Goal: Check status: Check status

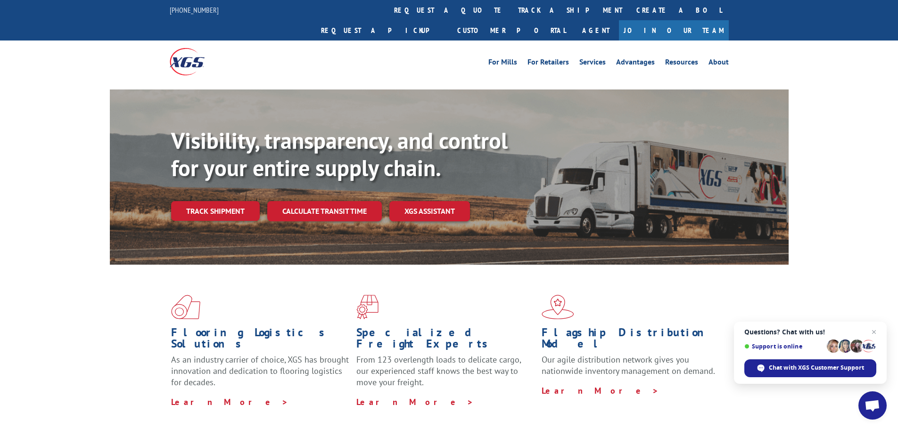
click at [702, 20] on link "Join Our Team" at bounding box center [674, 30] width 110 height 20
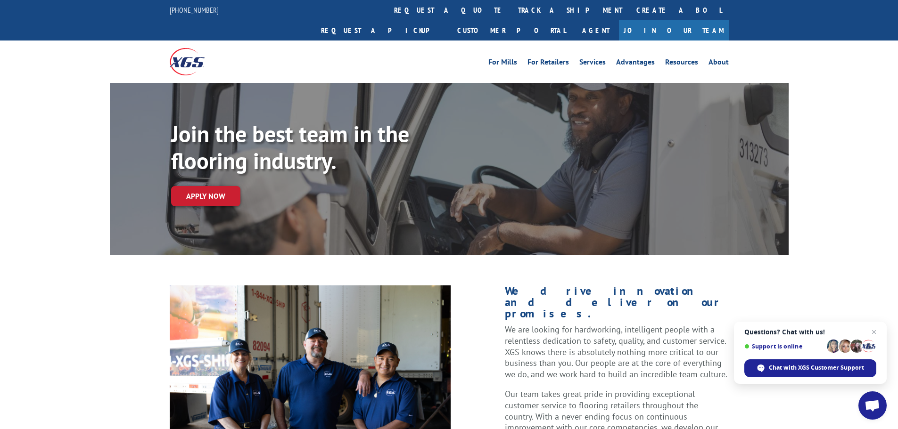
drag, startPoint x: 696, startPoint y: 12, endPoint x: 674, endPoint y: 24, distance: 25.1
click at [674, 41] on div "For Mills For Retailers Services Advantages Resources About For Mills For Retai…" at bounding box center [449, 62] width 559 height 42
click at [511, 15] on link "track a shipment" at bounding box center [570, 10] width 118 height 20
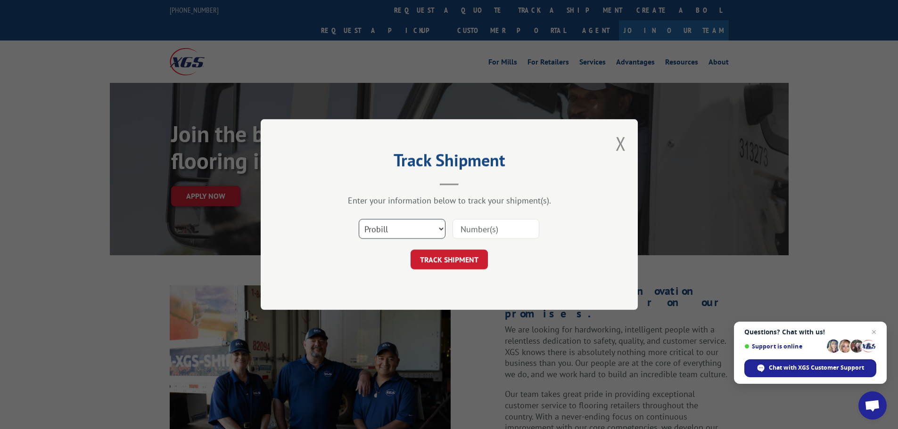
click at [409, 226] on select "Select category... Probill BOL PO" at bounding box center [402, 229] width 87 height 20
click at [359, 219] on select "Select category... Probill BOL PO" at bounding box center [402, 229] width 87 height 20
click at [463, 226] on input at bounding box center [495, 229] width 87 height 20
type input "17593031"
click button "TRACK SHIPMENT" at bounding box center [449, 260] width 77 height 20
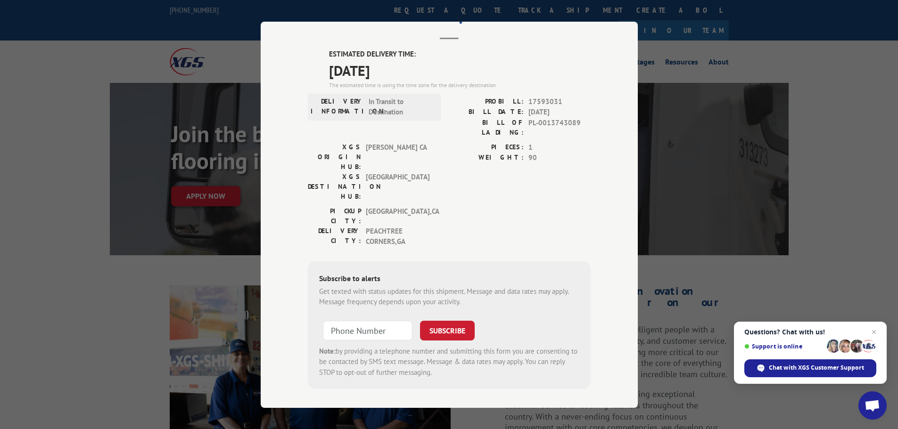
click at [77, 273] on div "Track Shipment ESTIMATED DELIVERY TIME: 09/11/2025 The estimated time is using …" at bounding box center [449, 214] width 898 height 429
